Goal: Task Accomplishment & Management: Manage account settings

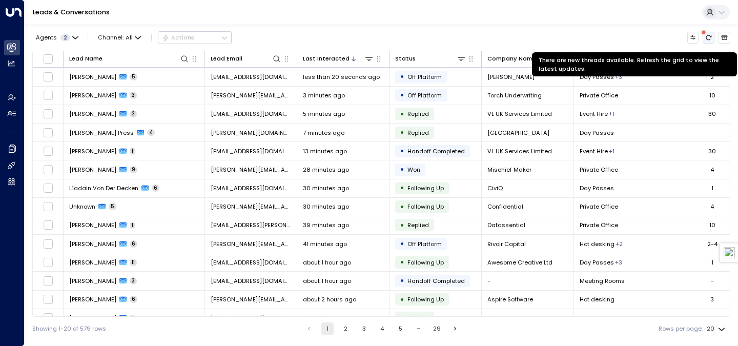
click at [713, 37] on button "There are new threads available. Refresh the grid to view the latest updates." at bounding box center [708, 38] width 12 height 12
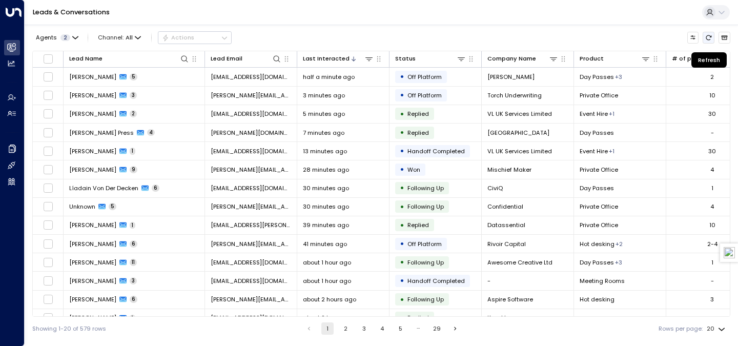
click at [713, 37] on button "Refresh" at bounding box center [708, 38] width 12 height 12
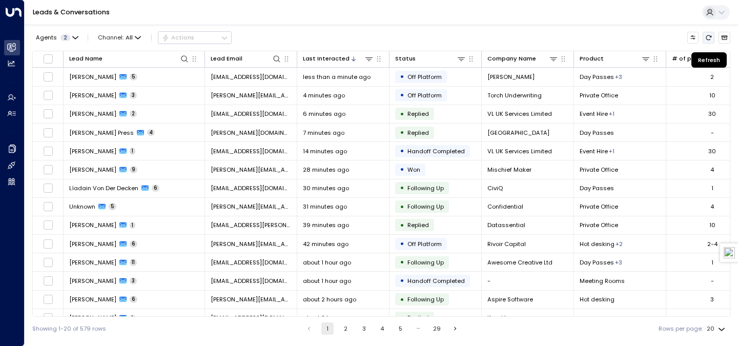
click at [706, 37] on icon "Refresh" at bounding box center [709, 37] width 6 height 5
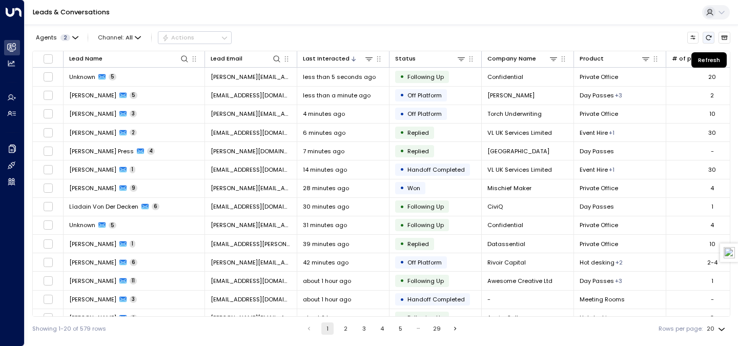
click at [706, 36] on icon "Refresh" at bounding box center [709, 37] width 6 height 5
click at [710, 40] on icon "Refresh" at bounding box center [708, 37] width 7 height 7
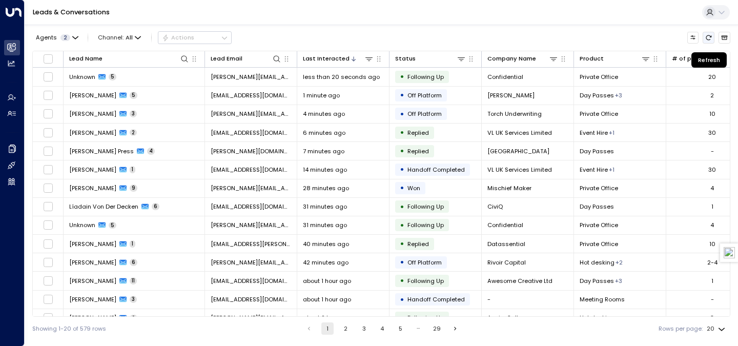
click at [710, 40] on icon "Refresh" at bounding box center [708, 37] width 7 height 7
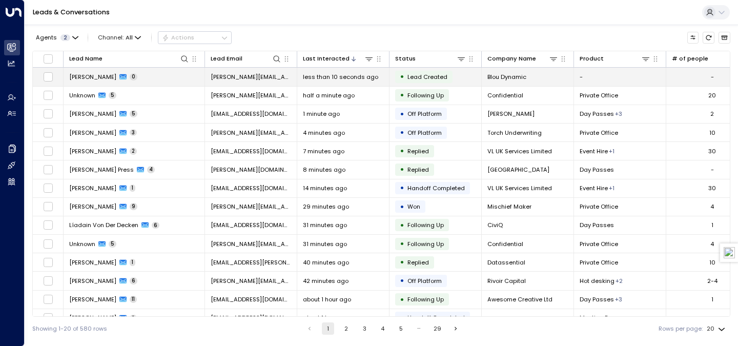
click at [256, 77] on span "omar@foundthespace.com" at bounding box center [251, 77] width 80 height 8
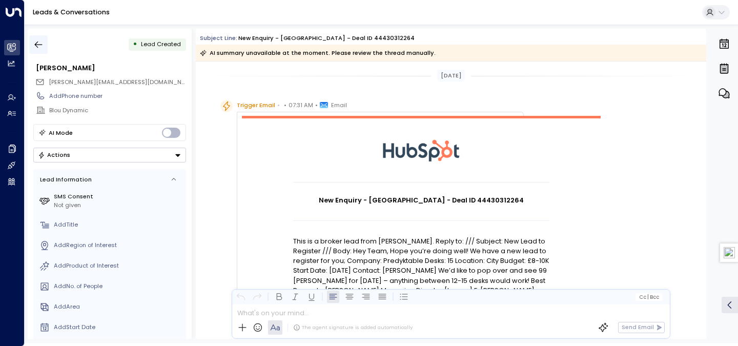
click at [35, 40] on icon "button" at bounding box center [38, 44] width 10 height 10
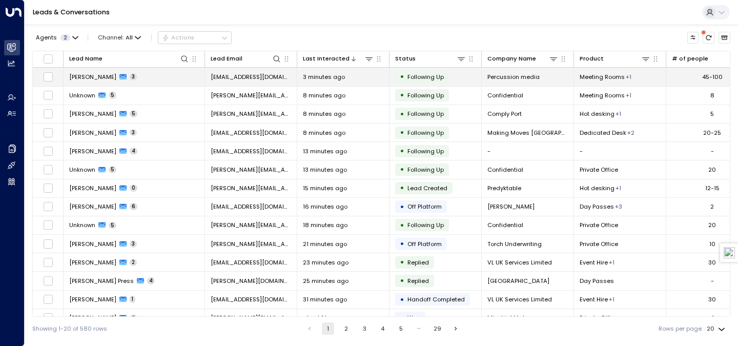
click at [244, 75] on span "jack@scale-re.com" at bounding box center [251, 77] width 80 height 8
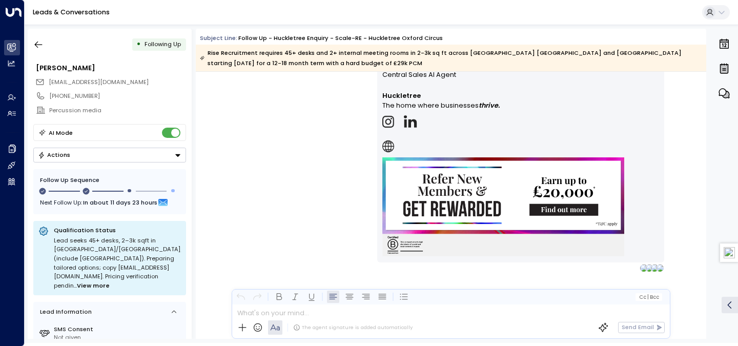
scroll to position [1663, 0]
click at [161, 129] on div "AI Mode" at bounding box center [109, 132] width 153 height 17
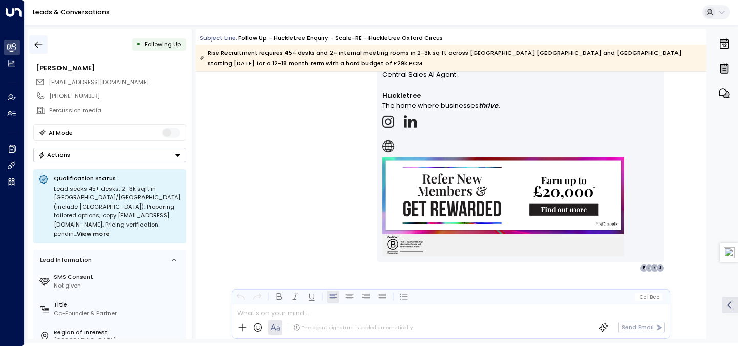
click at [39, 46] on icon "button" at bounding box center [38, 44] width 10 height 10
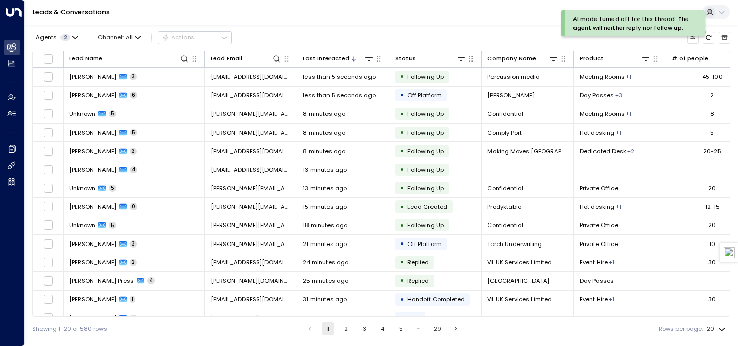
click at [707, 39] on div "AI mode turned off for this thread. The agent will neither reply nor follow up." at bounding box center [644, 27] width 166 height 34
